Goal: Transaction & Acquisition: Subscribe to service/newsletter

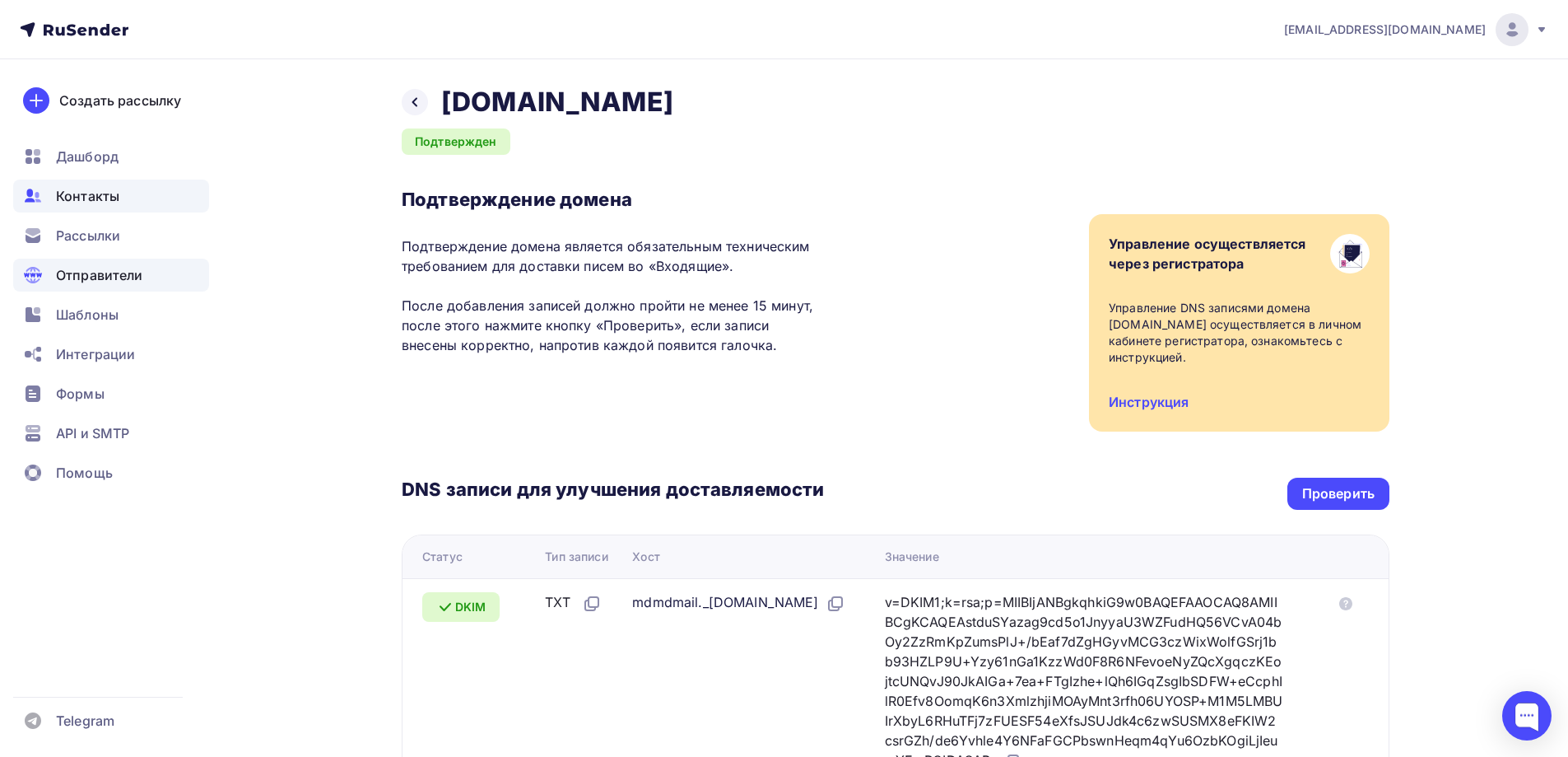
click at [108, 200] on span "Контакты" at bounding box center [87, 196] width 63 height 19
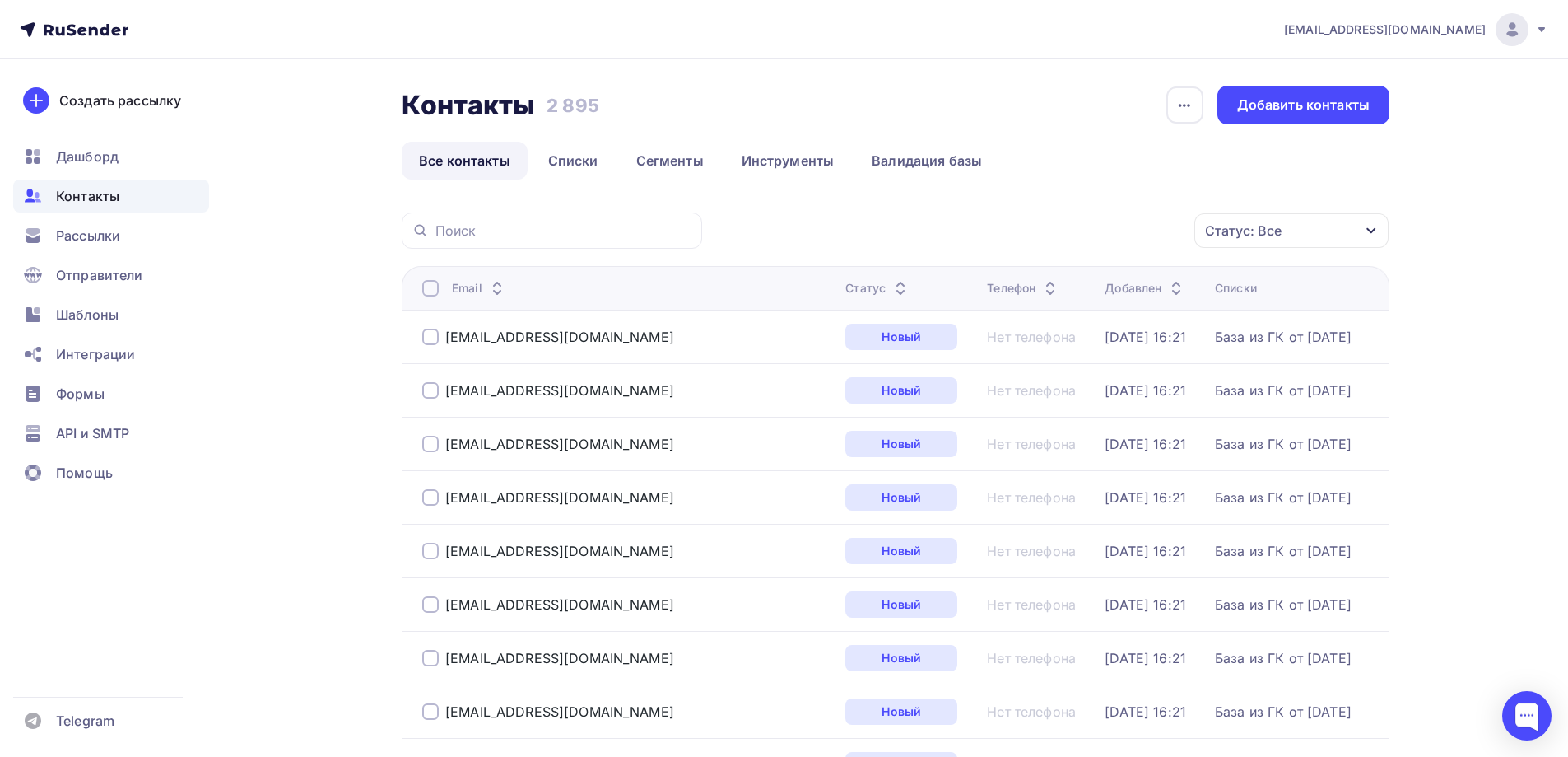
click at [1524, 26] on div at bounding box center [1512, 30] width 33 height 33
click at [1375, 114] on link "[DEMOGRAPHIC_DATA]" at bounding box center [1400, 106] width 277 height 33
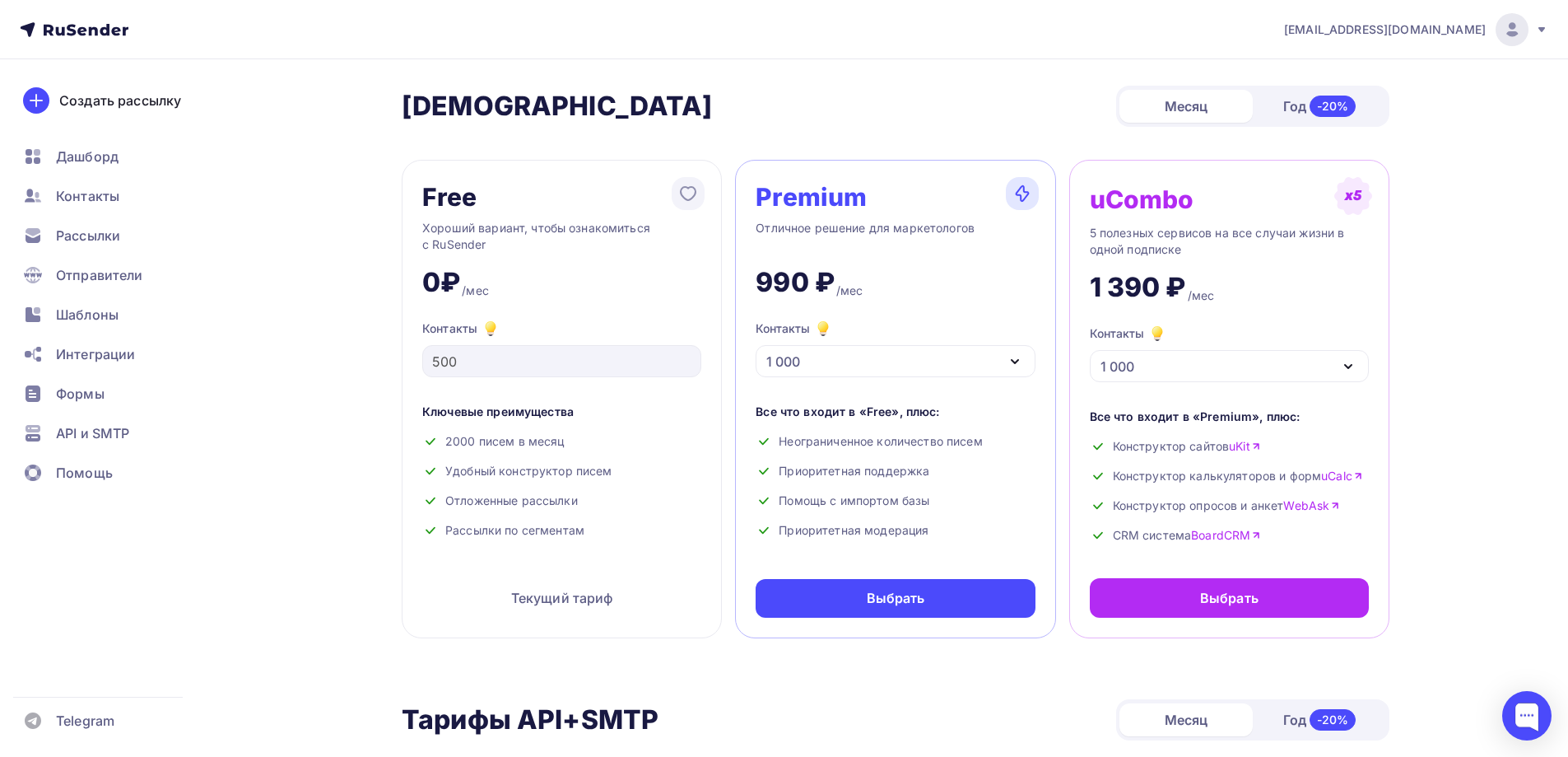
click at [971, 366] on div "1 000" at bounding box center [895, 360] width 279 height 32
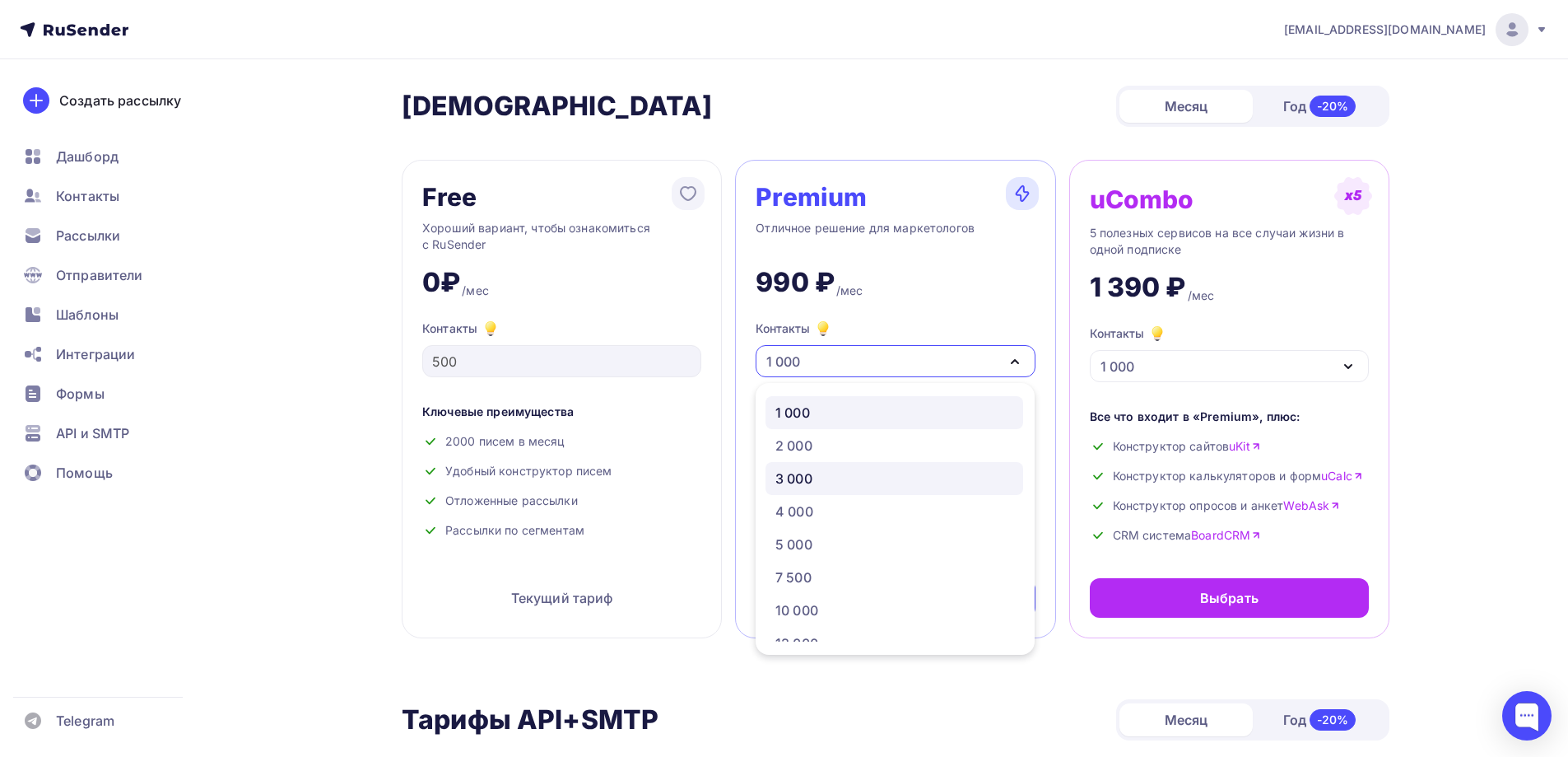
click at [852, 478] on div "3 000" at bounding box center [894, 478] width 238 height 19
